Goal: Browse casually

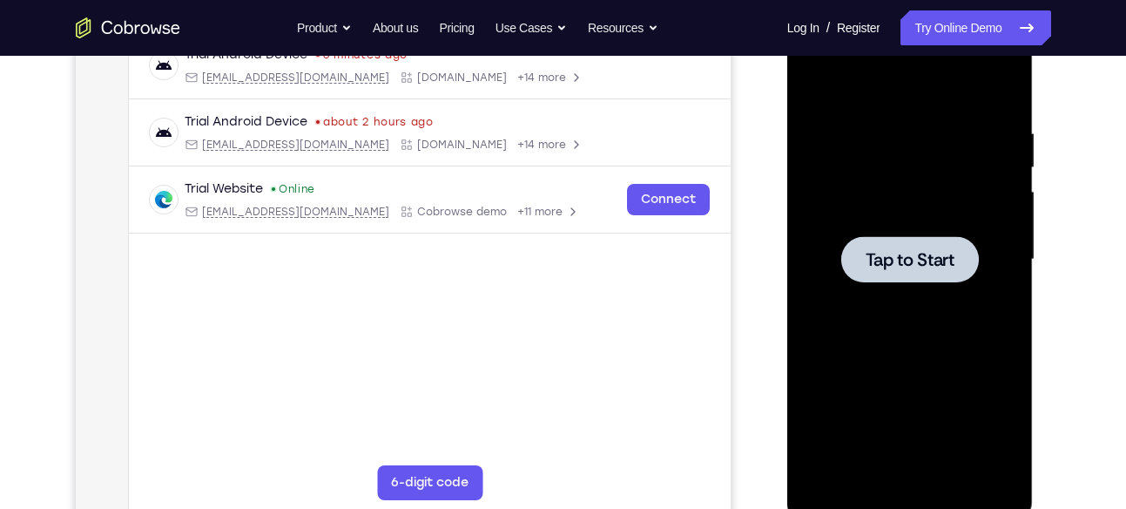
scroll to position [286, 0]
click at [902, 245] on div at bounding box center [911, 259] width 138 height 46
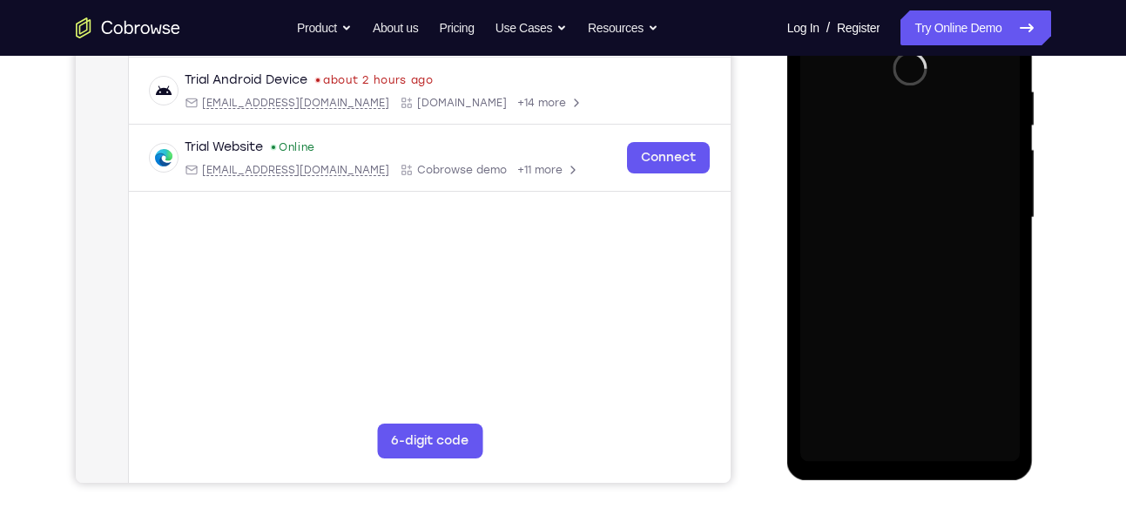
scroll to position [328, 0]
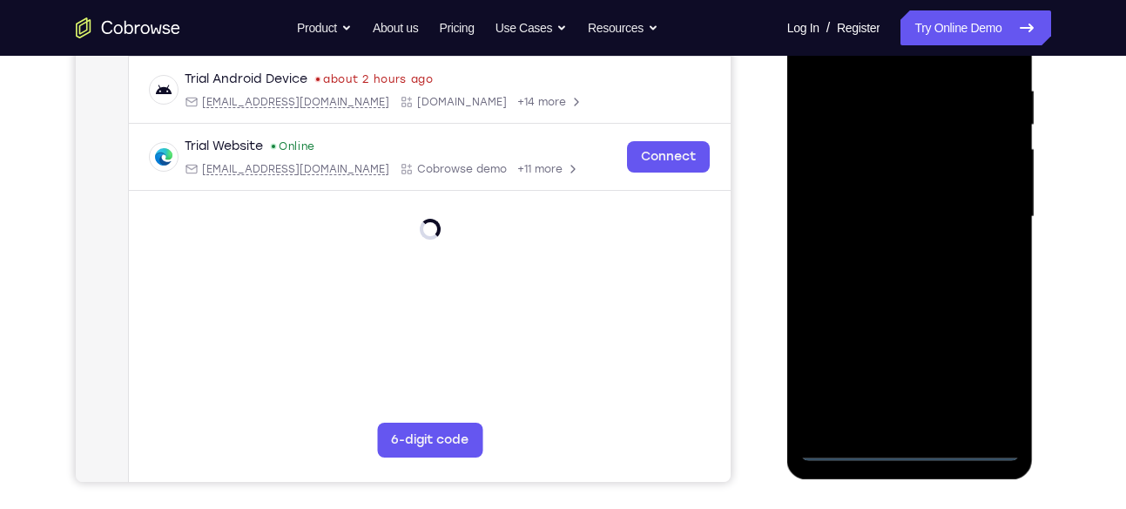
click at [908, 449] on div at bounding box center [911, 217] width 220 height 488
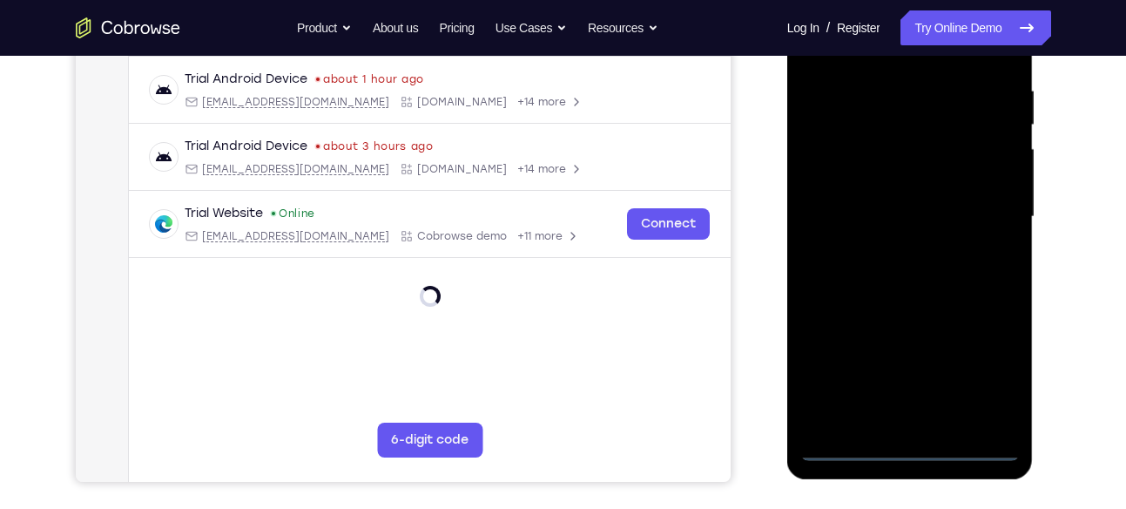
click at [994, 373] on div at bounding box center [911, 217] width 220 height 488
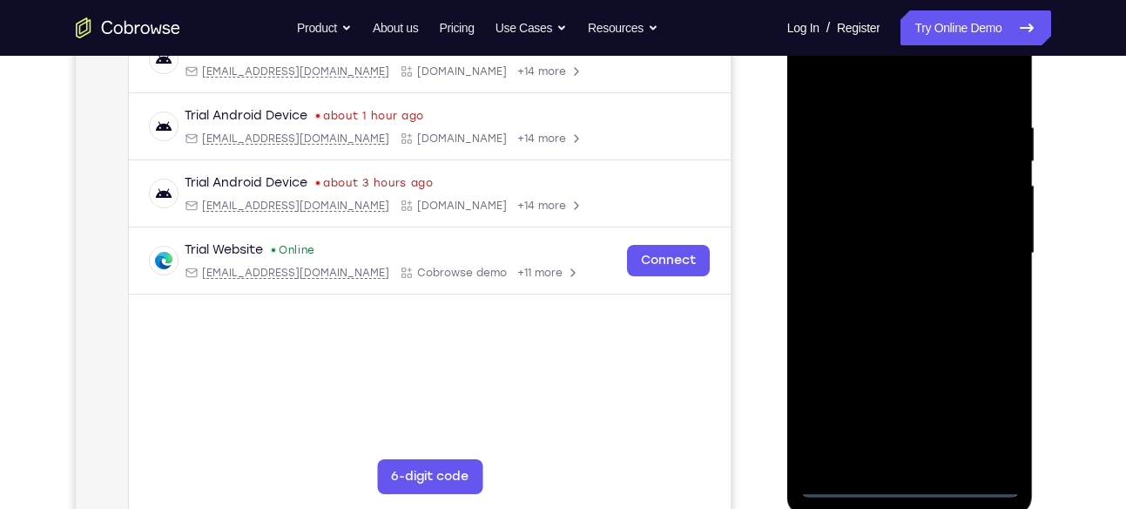
scroll to position [249, 0]
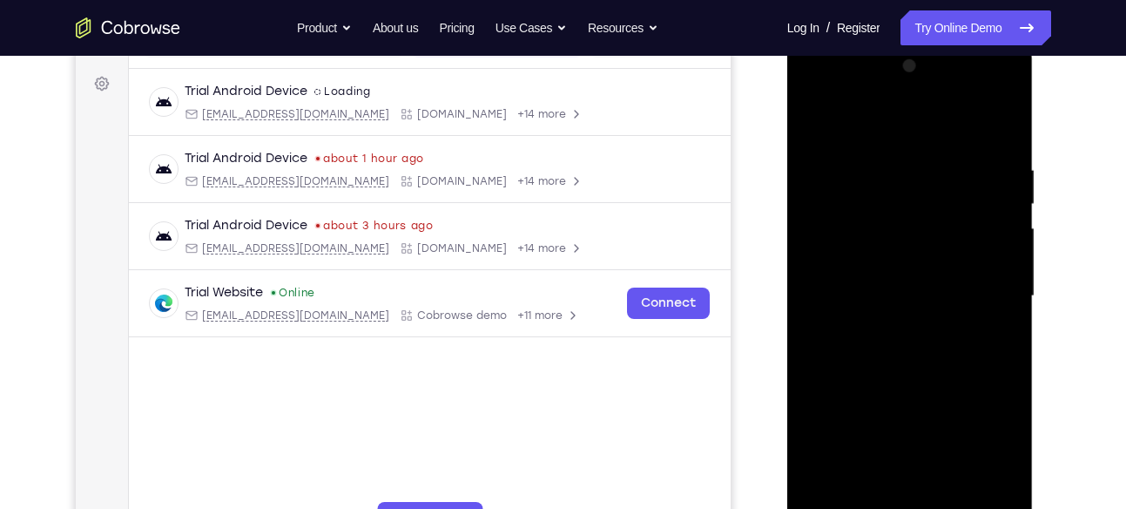
click at [884, 116] on div at bounding box center [911, 296] width 220 height 488
click at [984, 290] on div at bounding box center [911, 296] width 220 height 488
click at [892, 323] on div at bounding box center [911, 296] width 220 height 488
click at [909, 276] on div at bounding box center [911, 296] width 220 height 488
click at [930, 261] on div at bounding box center [911, 296] width 220 height 488
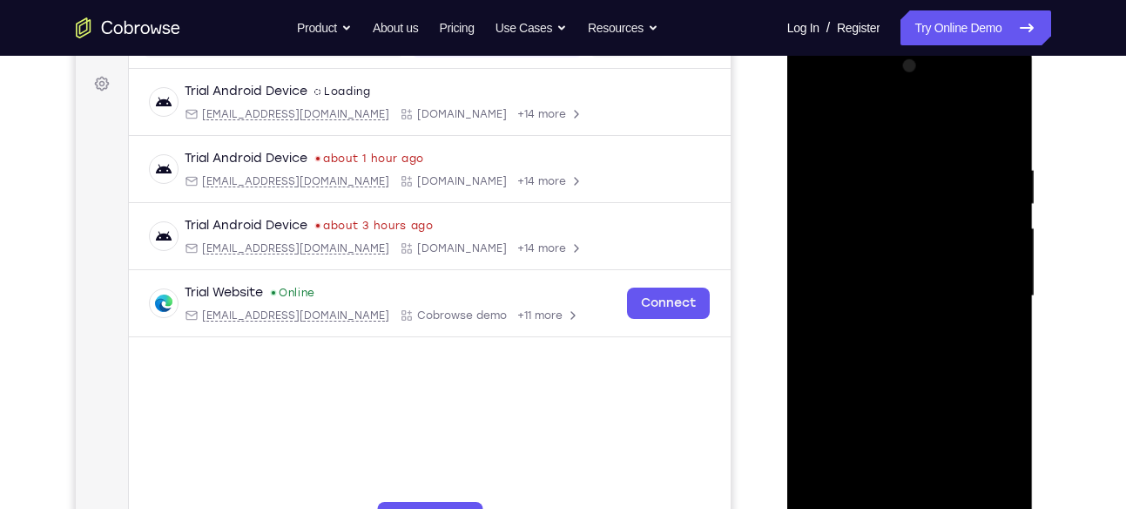
click at [934, 291] on div at bounding box center [911, 296] width 220 height 488
click at [925, 345] on div at bounding box center [911, 296] width 220 height 488
click at [916, 339] on div at bounding box center [911, 296] width 220 height 488
click at [921, 346] on div at bounding box center [911, 296] width 220 height 488
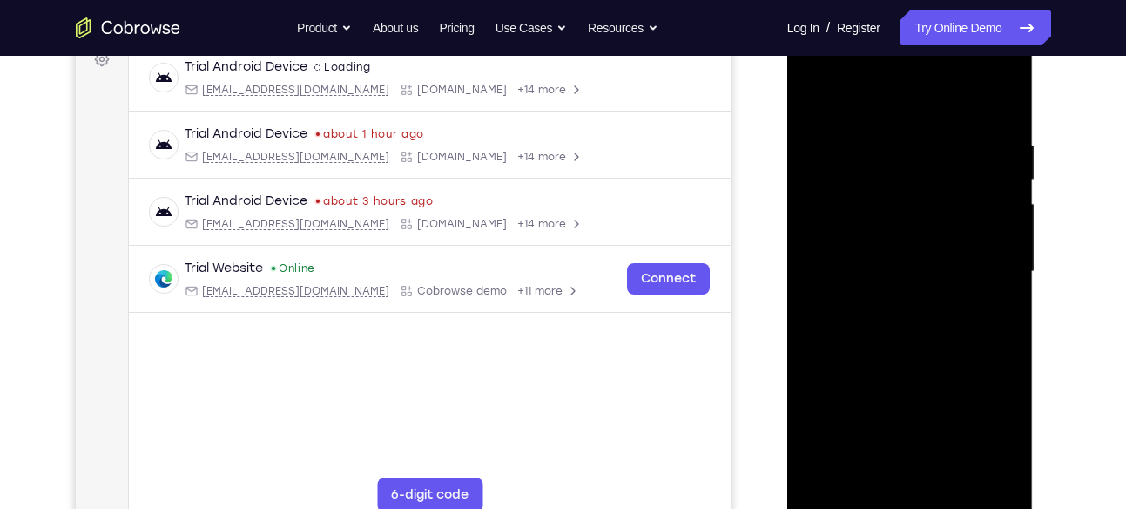
scroll to position [274, 0]
click at [914, 335] on div at bounding box center [911, 271] width 220 height 488
click at [1005, 347] on div at bounding box center [911, 271] width 220 height 488
click at [955, 470] on div at bounding box center [911, 271] width 220 height 488
click at [916, 360] on div at bounding box center [911, 271] width 220 height 488
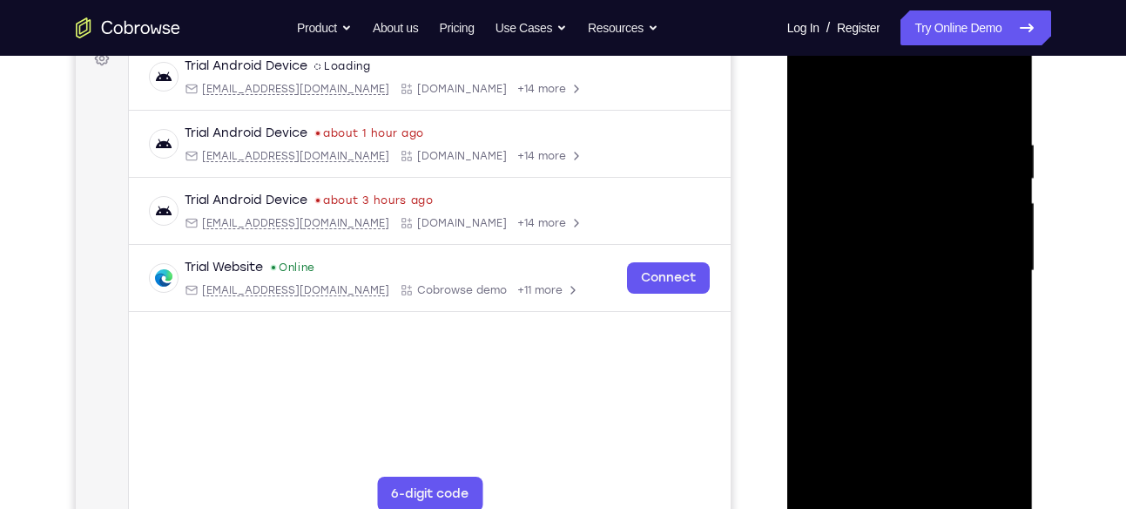
click at [916, 264] on div at bounding box center [911, 271] width 220 height 488
click at [813, 97] on div at bounding box center [911, 271] width 220 height 488
click at [823, 95] on div at bounding box center [911, 271] width 220 height 488
drag, startPoint x: 924, startPoint y: 387, endPoint x: 863, endPoint y: 230, distance: 168.2
click at [863, 230] on div at bounding box center [911, 271] width 220 height 488
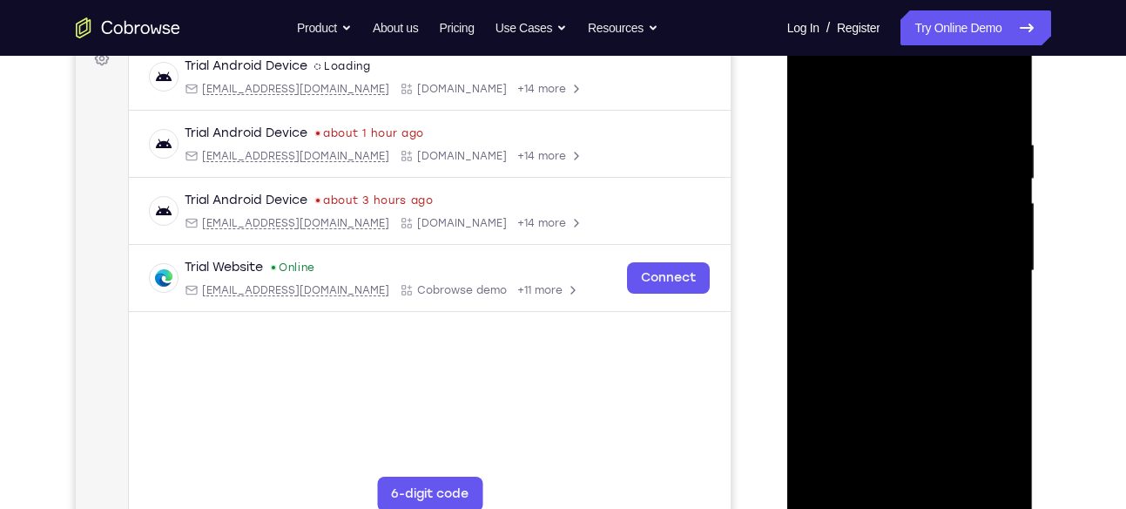
click at [883, 132] on div at bounding box center [911, 271] width 220 height 488
click at [980, 468] on div at bounding box center [911, 271] width 220 height 488
drag, startPoint x: 990, startPoint y: 299, endPoint x: 802, endPoint y: 342, distance: 192.3
click at [802, 342] on div at bounding box center [911, 271] width 220 height 488
click at [978, 470] on div at bounding box center [911, 271] width 220 height 488
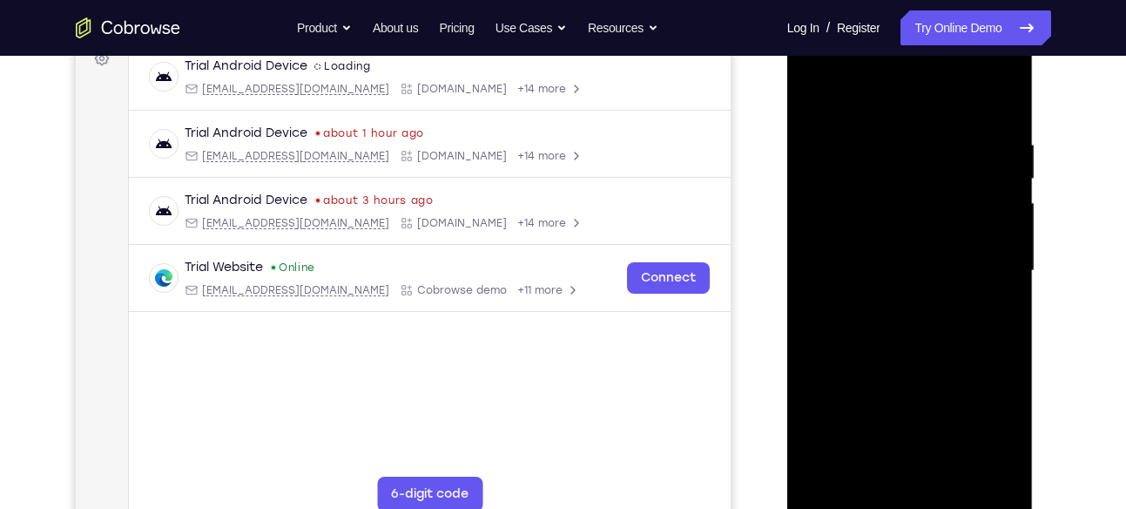
click at [880, 254] on div at bounding box center [911, 271] width 220 height 488
click at [895, 325] on div at bounding box center [911, 271] width 220 height 488
click at [992, 287] on div at bounding box center [911, 271] width 220 height 488
click at [992, 318] on div at bounding box center [911, 271] width 220 height 488
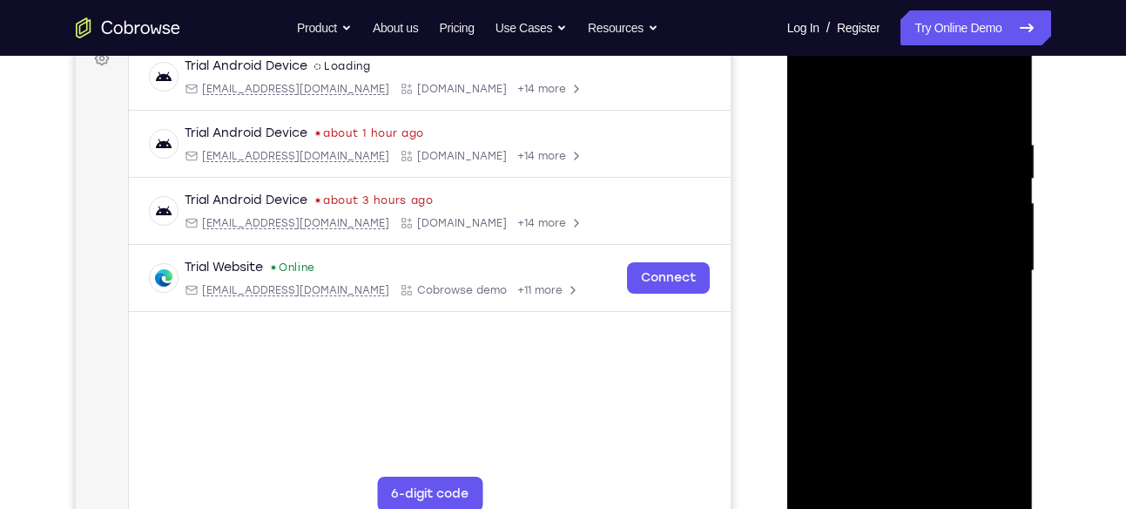
click at [992, 318] on div at bounding box center [911, 271] width 220 height 488
drag, startPoint x: 998, startPoint y: 319, endPoint x: 834, endPoint y: 332, distance: 165.2
click at [834, 332] on div at bounding box center [911, 271] width 220 height 488
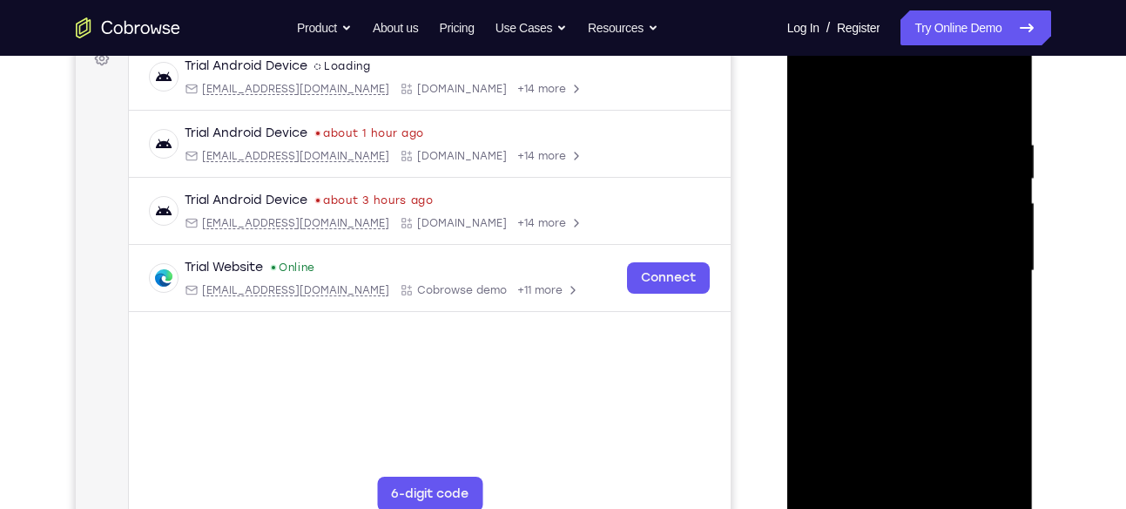
click at [979, 269] on div at bounding box center [911, 271] width 220 height 488
click at [981, 250] on div at bounding box center [911, 271] width 220 height 488
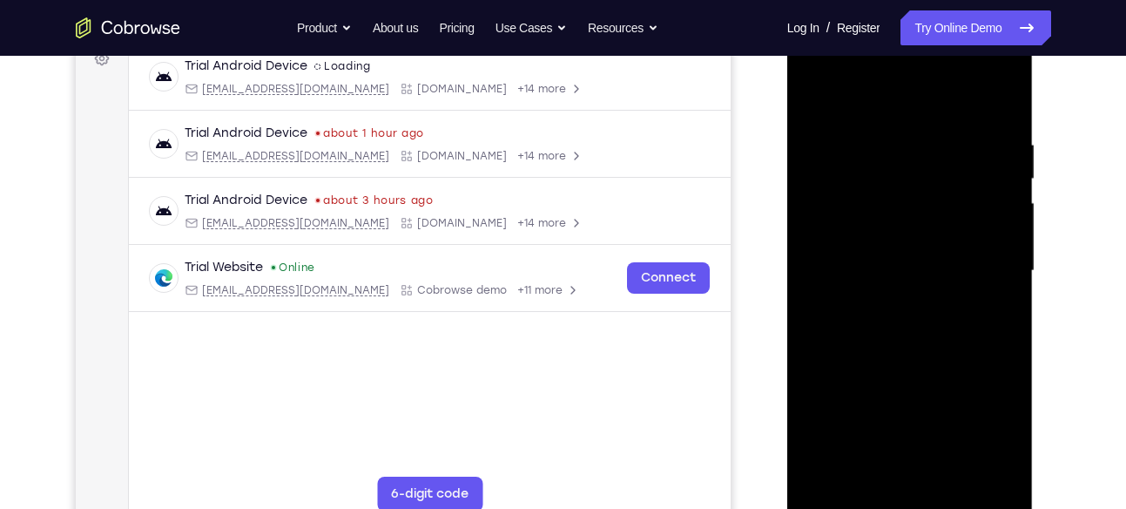
click at [999, 102] on div at bounding box center [911, 271] width 220 height 488
click at [838, 133] on div at bounding box center [911, 271] width 220 height 488
click at [930, 314] on div at bounding box center [911, 271] width 220 height 488
click at [994, 474] on div at bounding box center [911, 271] width 220 height 488
drag, startPoint x: 876, startPoint y: 269, endPoint x: 834, endPoint y: 166, distance: 112.1
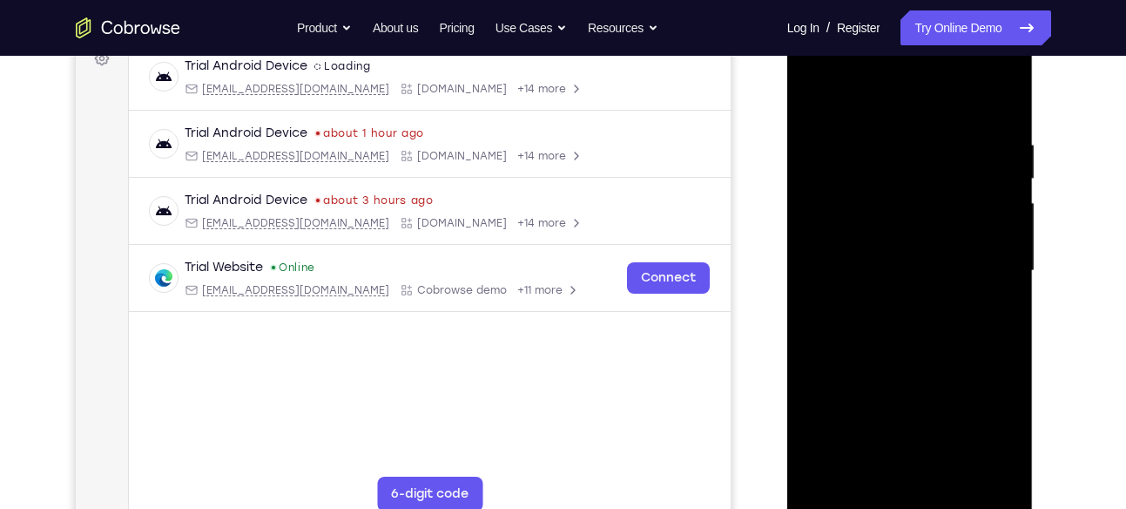
click at [834, 166] on div at bounding box center [911, 271] width 220 height 488
